Goal: Task Accomplishment & Management: Manage account settings

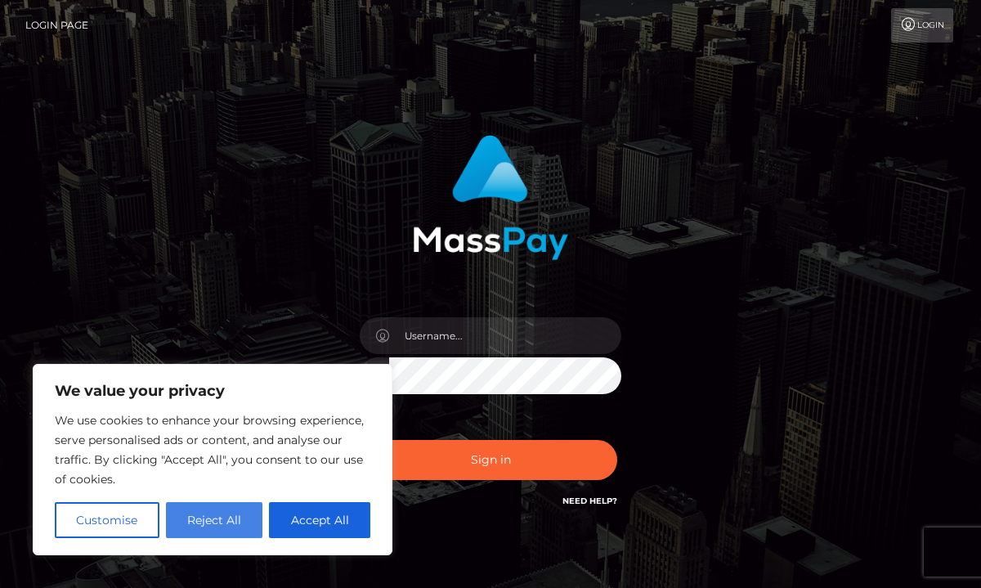
click at [229, 533] on button "Reject All" at bounding box center [214, 520] width 97 height 36
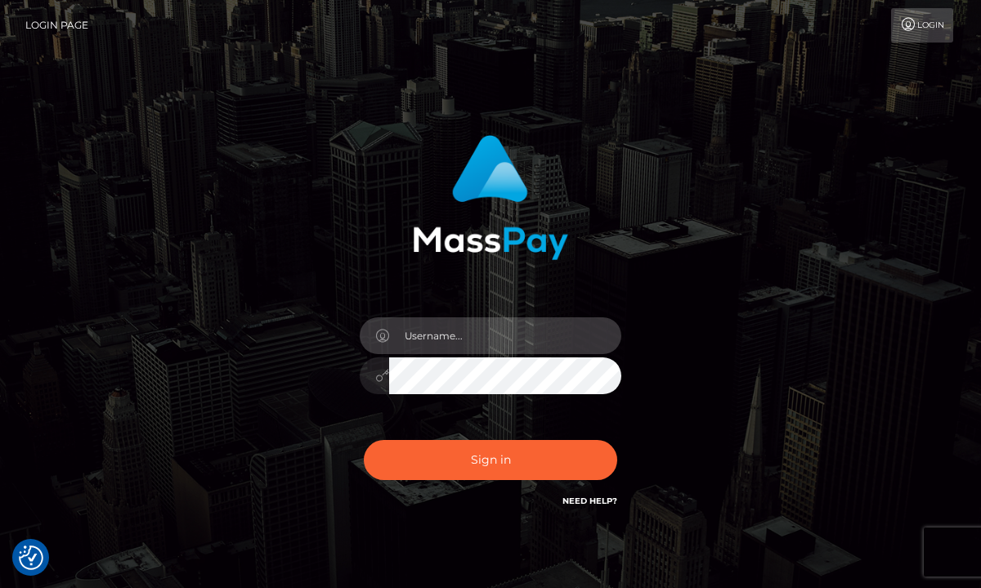
click at [433, 339] on input "text" at bounding box center [505, 335] width 232 height 37
type input "[EMAIL_ADDRESS][PERSON_NAME][PERSON_NAME][DOMAIN_NAME]"
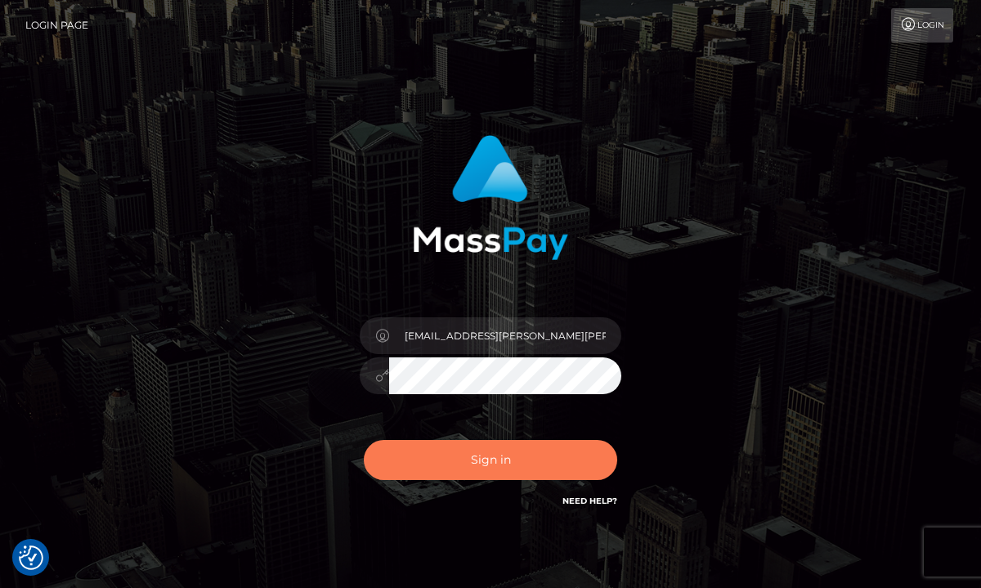
click at [482, 471] on button "Sign in" at bounding box center [490, 460] width 253 height 40
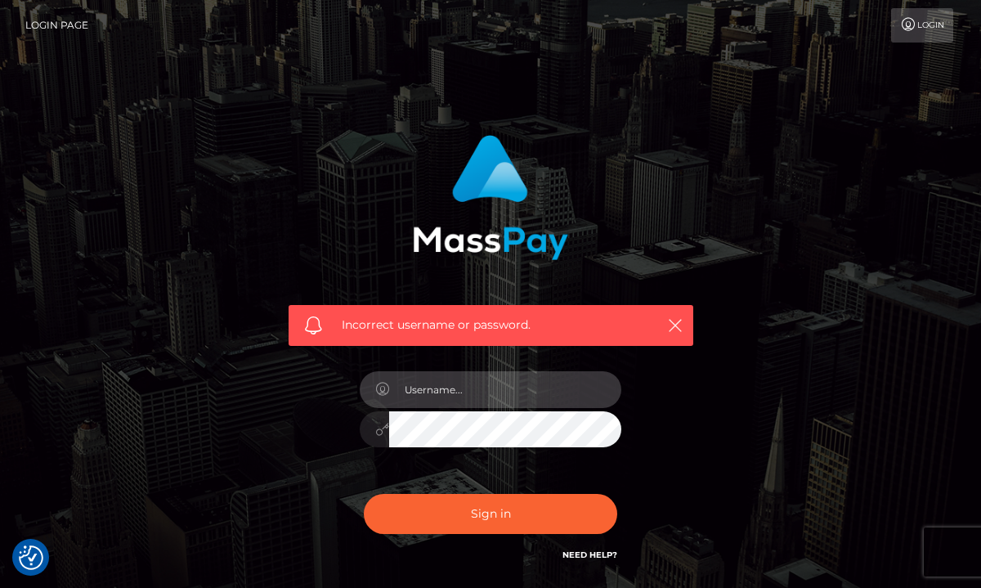
click at [473, 397] on input "text" at bounding box center [505, 389] width 232 height 37
type input "[EMAIL_ADDRESS][PERSON_NAME][PERSON_NAME][DOMAIN_NAME]"
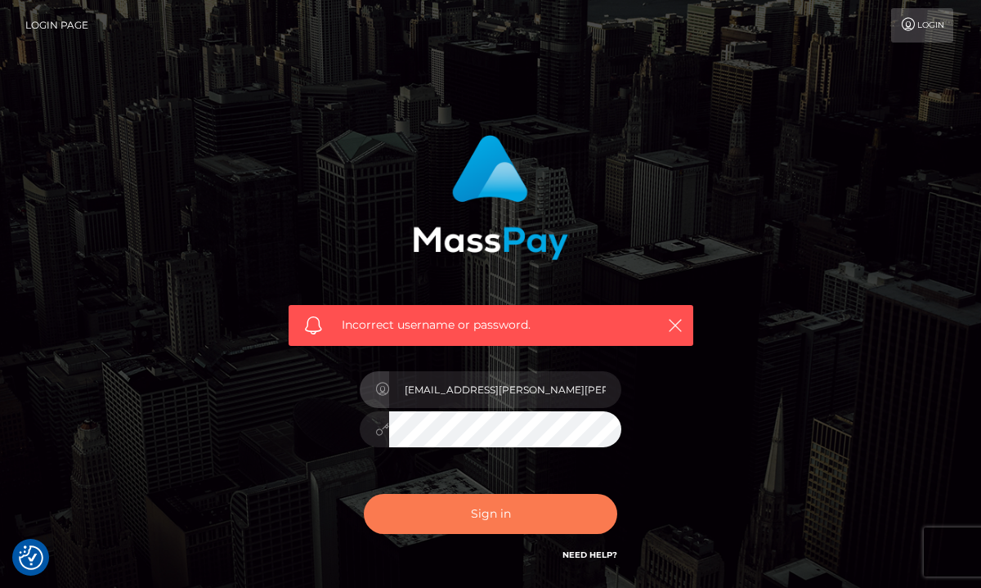
click at [521, 514] on button "Sign in" at bounding box center [490, 514] width 253 height 40
